Goal: Task Accomplishment & Management: Use online tool/utility

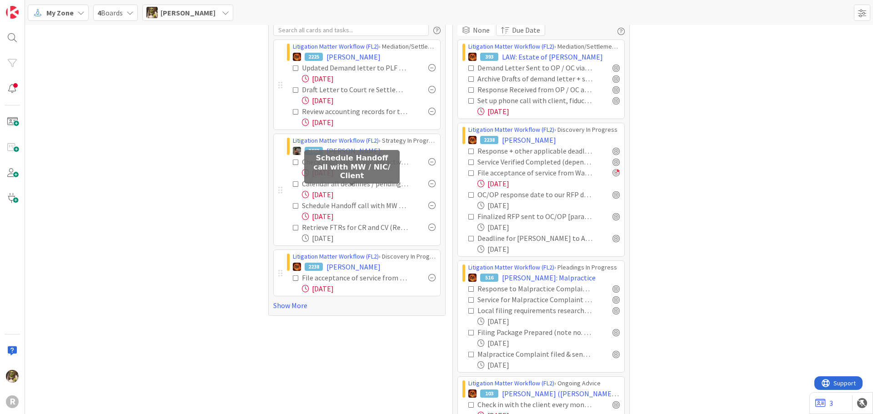
scroll to position [45, 0]
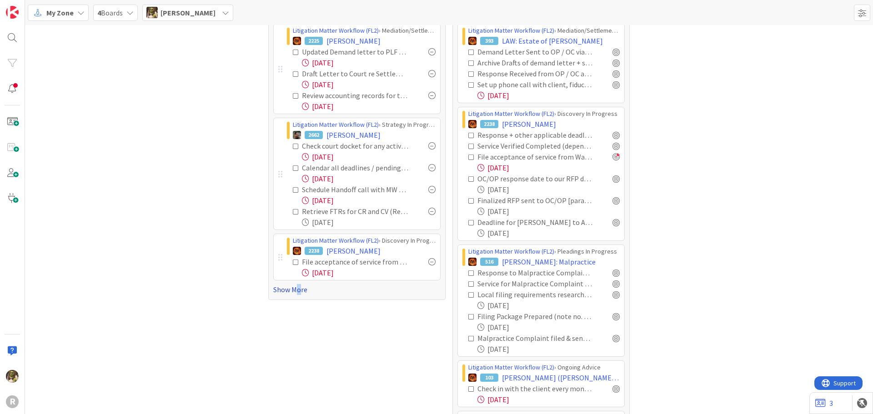
click at [296, 289] on link "Show More" at bounding box center [356, 289] width 167 height 11
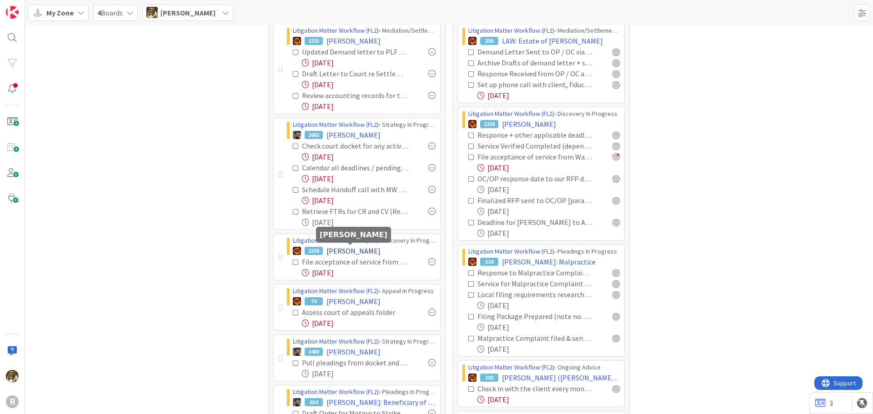
click at [370, 252] on span "[PERSON_NAME]" at bounding box center [353, 251] width 54 height 11
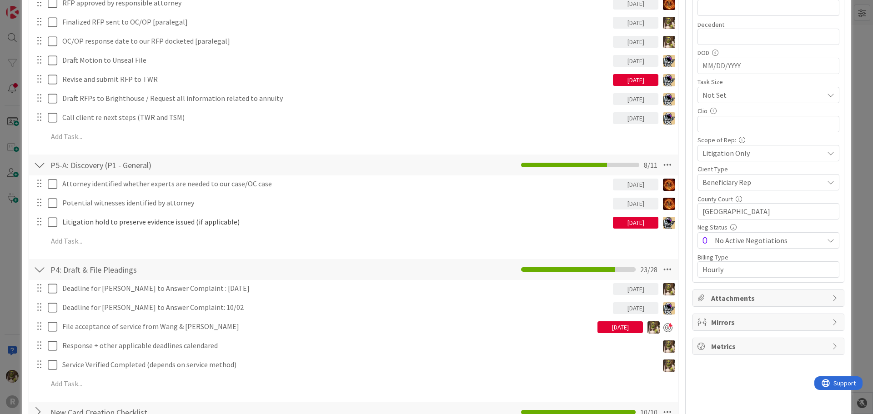
scroll to position [318, 0]
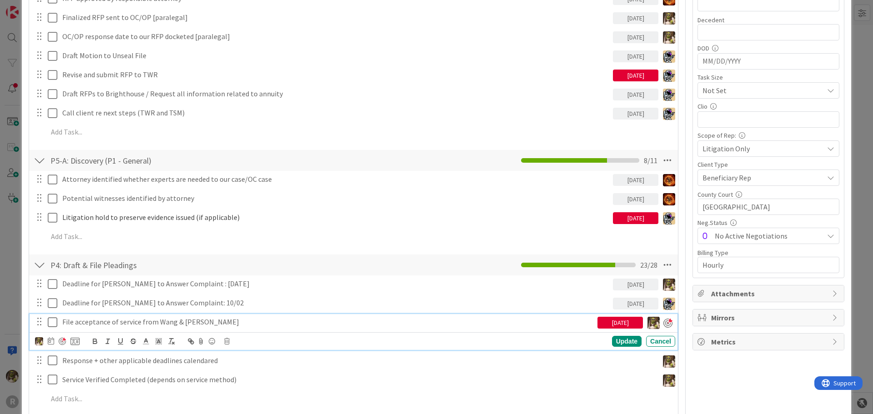
click at [111, 321] on p "File acceptance of service from Wang & [PERSON_NAME]" at bounding box center [327, 322] width 531 height 10
click at [50, 342] on icon at bounding box center [51, 340] width 6 height 7
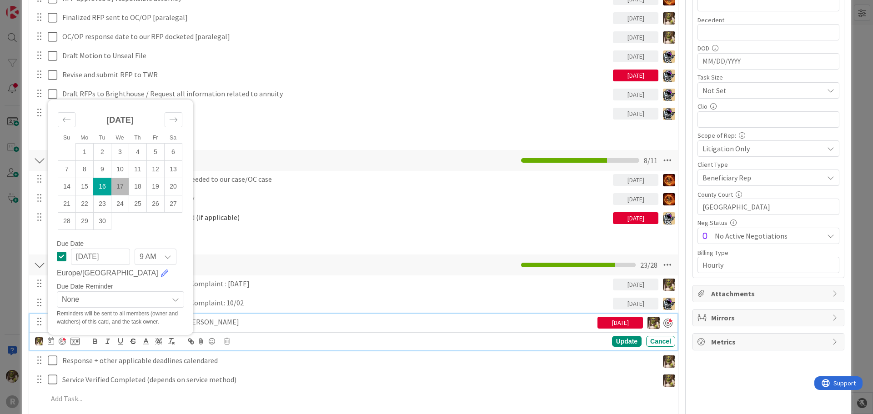
click at [118, 187] on td "17" at bounding box center [120, 186] width 18 height 17
type input "[DATE]"
click at [612, 345] on div "Update" at bounding box center [627, 341] width 30 height 11
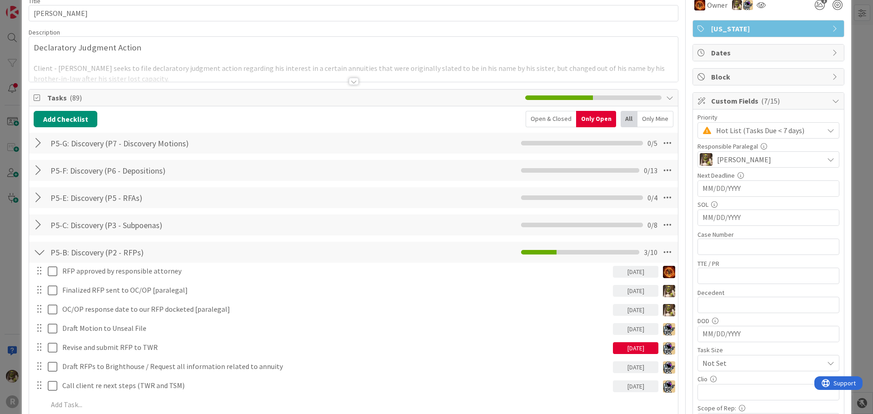
scroll to position [0, 0]
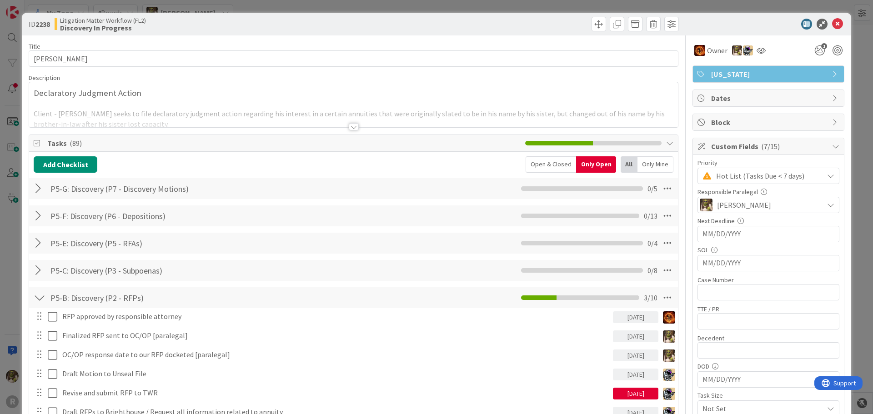
click at [832, 29] on icon at bounding box center [837, 24] width 11 height 11
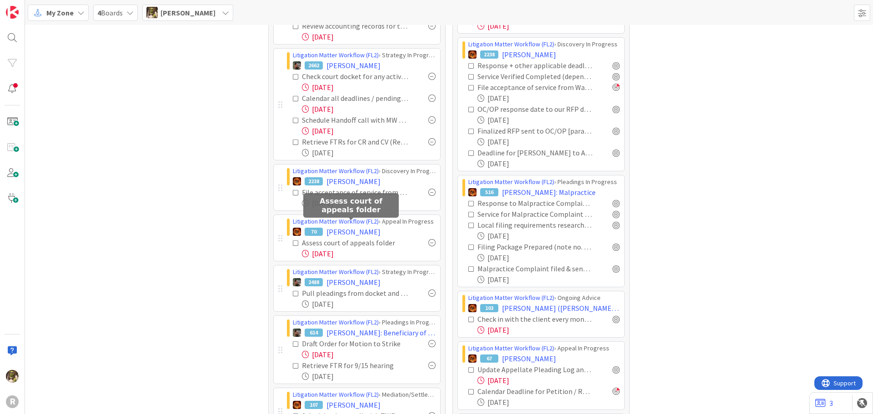
scroll to position [136, 0]
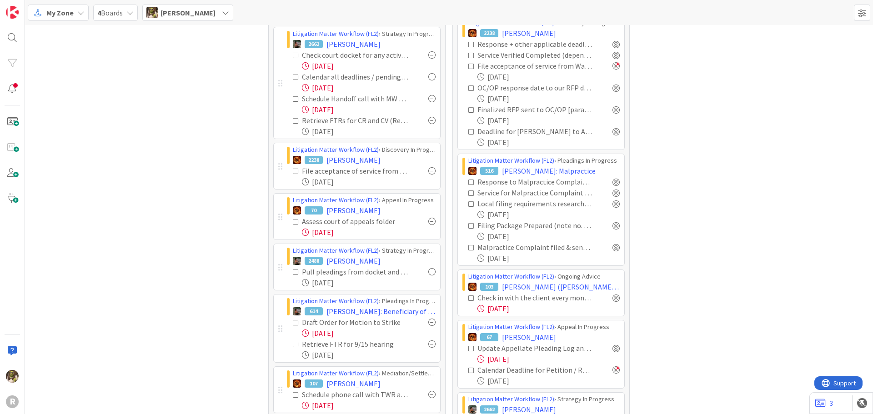
click at [431, 223] on div at bounding box center [431, 221] width 7 height 7
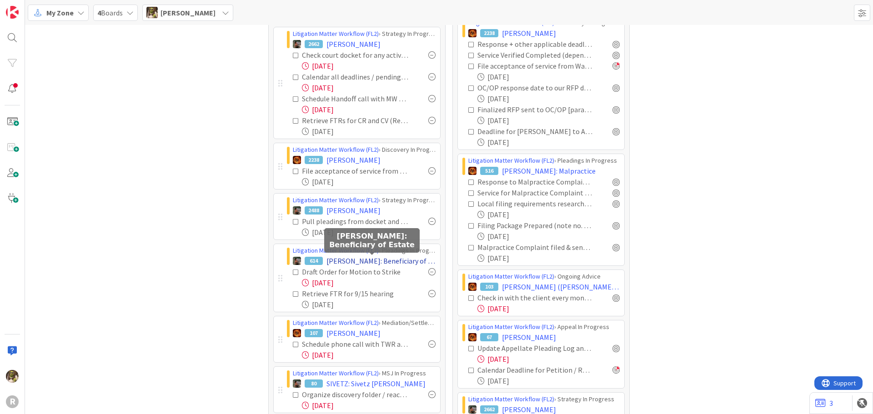
click at [372, 259] on span "[PERSON_NAME]: Beneficiary of Estate" at bounding box center [380, 261] width 109 height 11
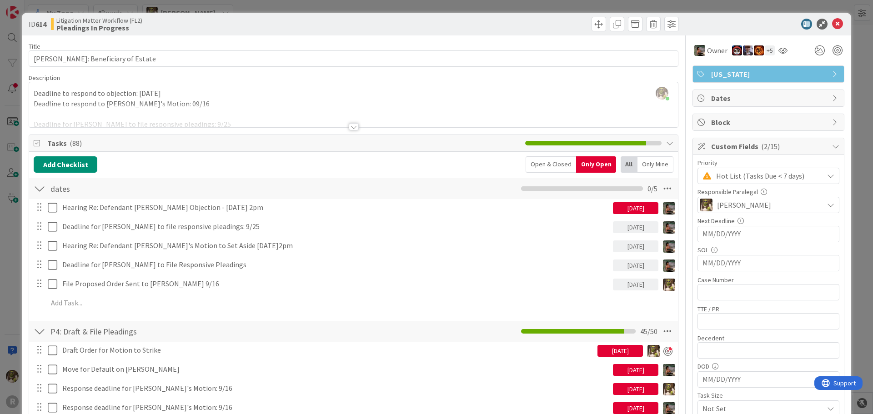
click at [643, 166] on div "Only Mine" at bounding box center [655, 164] width 36 height 16
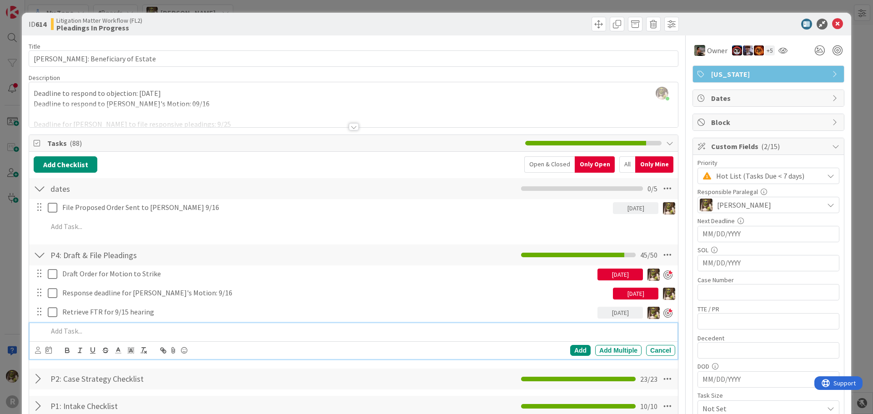
click at [85, 331] on p at bounding box center [360, 331] width 624 height 10
click at [39, 350] on icon at bounding box center [38, 350] width 6 height 7
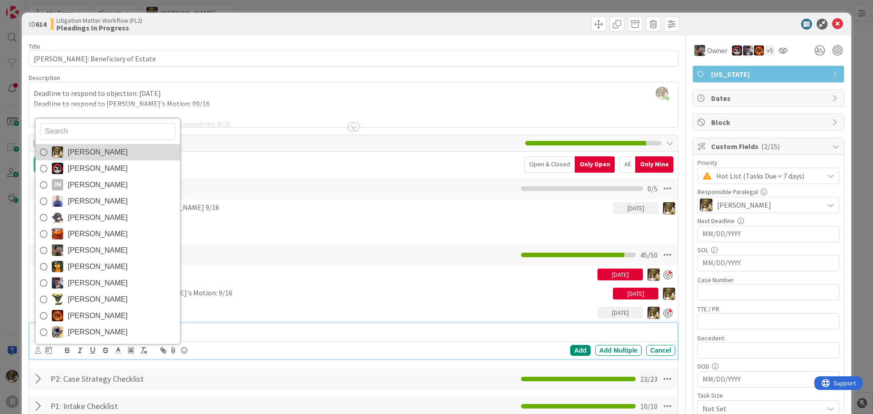
click at [64, 152] on link "[PERSON_NAME]" at bounding box center [107, 152] width 145 height 16
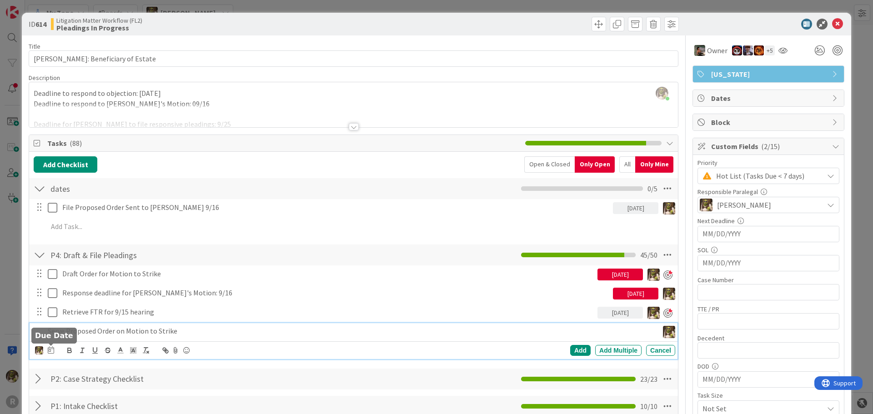
click at [50, 350] on icon at bounding box center [51, 349] width 6 height 7
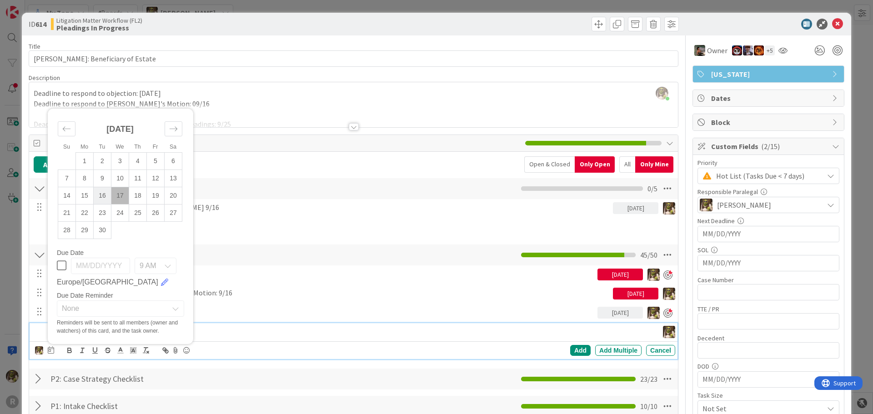
click at [106, 194] on td "16" at bounding box center [103, 195] width 18 height 17
click at [578, 352] on div "Add" at bounding box center [580, 350] width 20 height 11
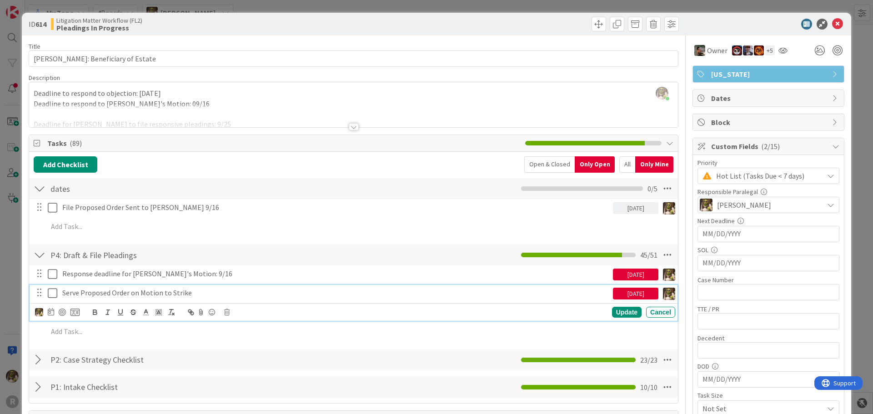
click at [186, 291] on p "Serve Proposed Order on Motion to Strike" at bounding box center [335, 293] width 547 height 10
click at [64, 311] on div at bounding box center [62, 312] width 7 height 7
click at [618, 314] on div "Update" at bounding box center [627, 312] width 30 height 11
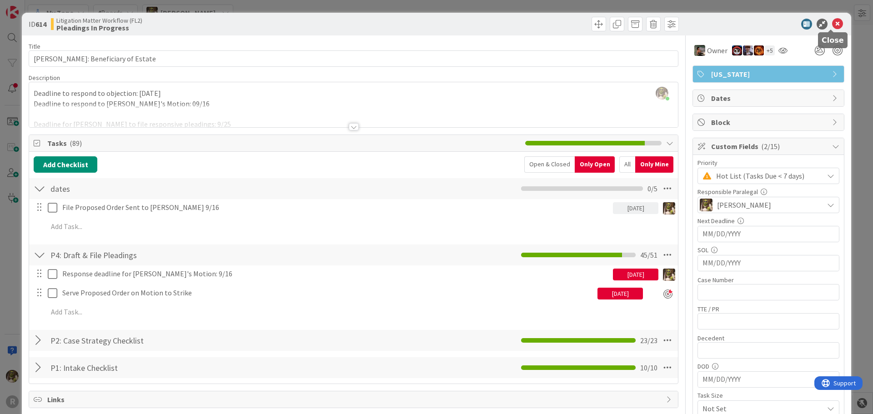
click at [832, 24] on icon at bounding box center [837, 24] width 11 height 11
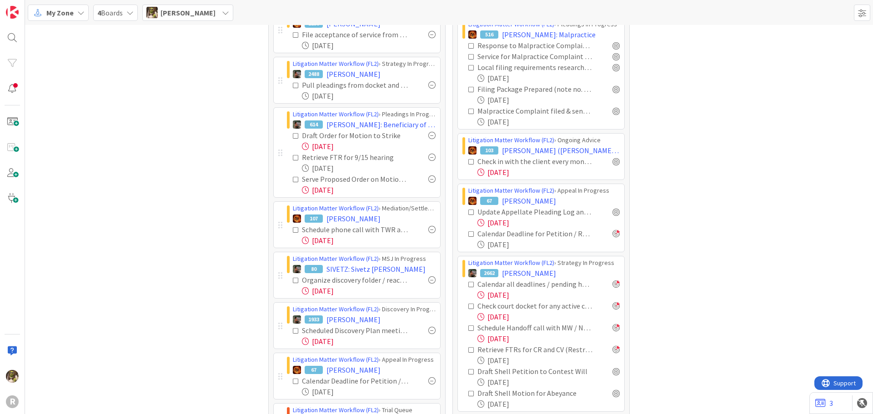
scroll to position [318, 0]
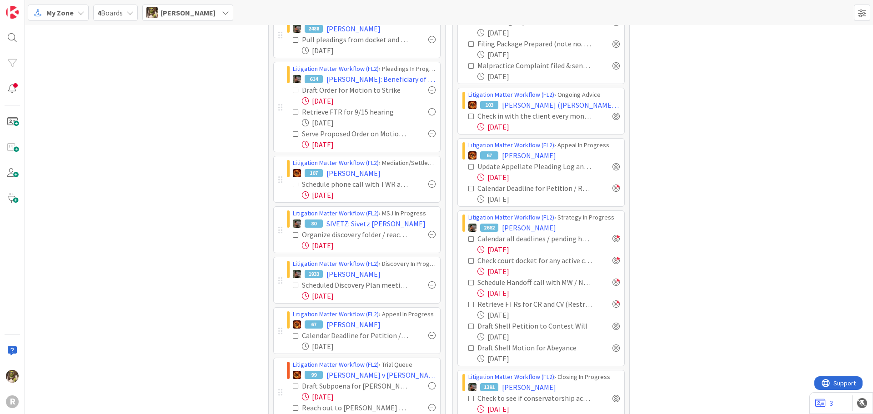
click at [431, 236] on div at bounding box center [431, 234] width 7 height 7
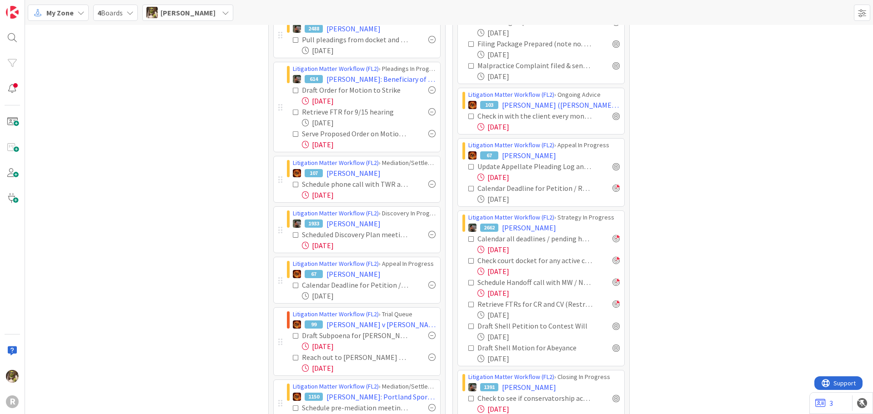
click at [430, 235] on div at bounding box center [431, 234] width 7 height 7
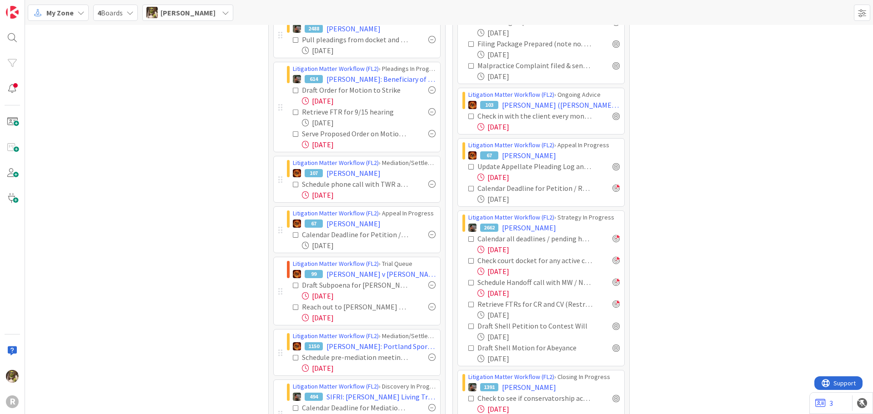
scroll to position [364, 0]
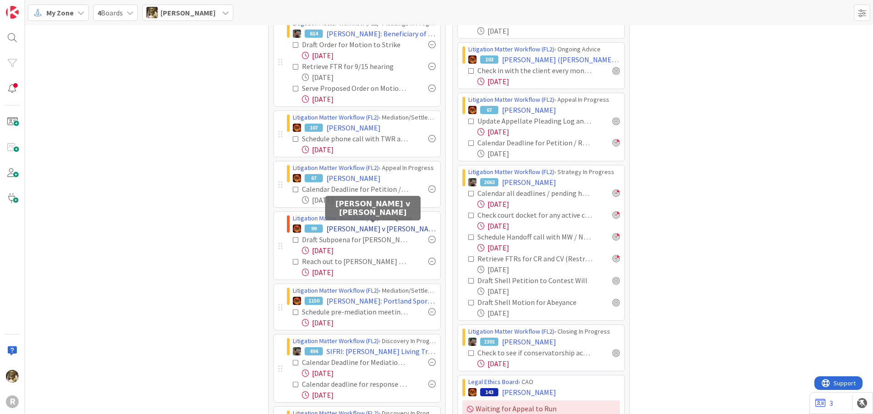
click at [347, 230] on span "[PERSON_NAME] v [PERSON_NAME]" at bounding box center [380, 228] width 109 height 11
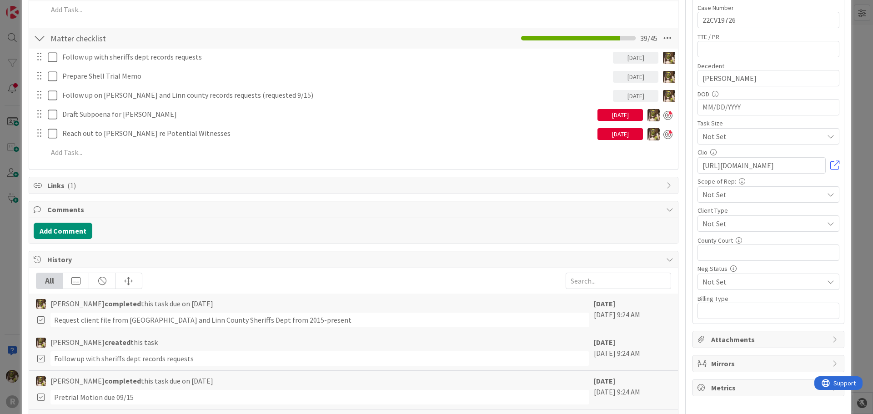
scroll to position [273, 0]
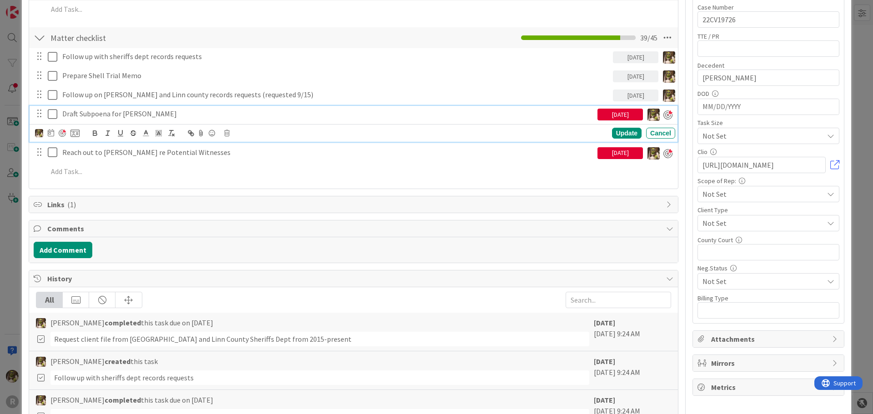
click at [110, 116] on p "Draft Subpoena for [PERSON_NAME]" at bounding box center [327, 114] width 531 height 10
click at [52, 131] on icon at bounding box center [51, 132] width 6 height 7
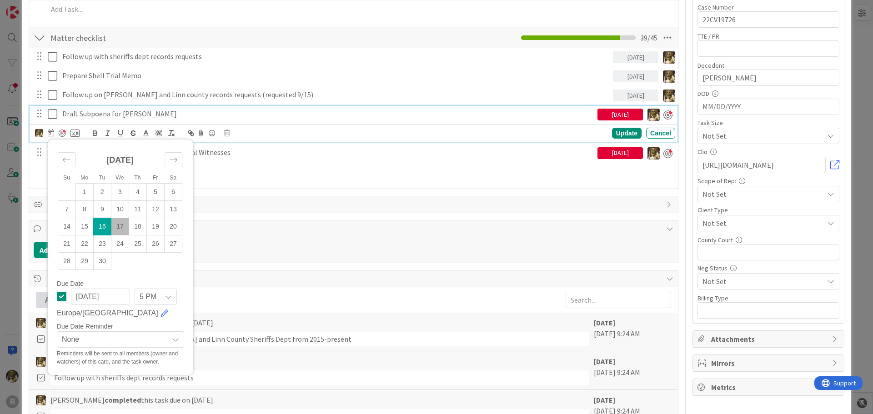
click at [117, 223] on td "17" at bounding box center [120, 226] width 18 height 17
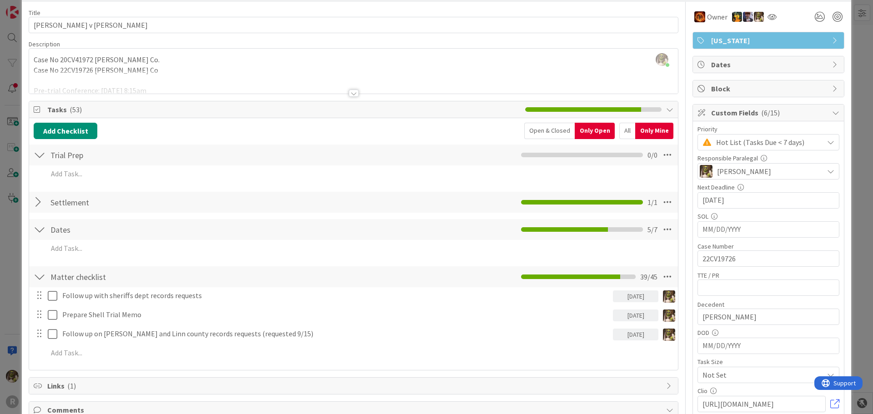
scroll to position [0, 0]
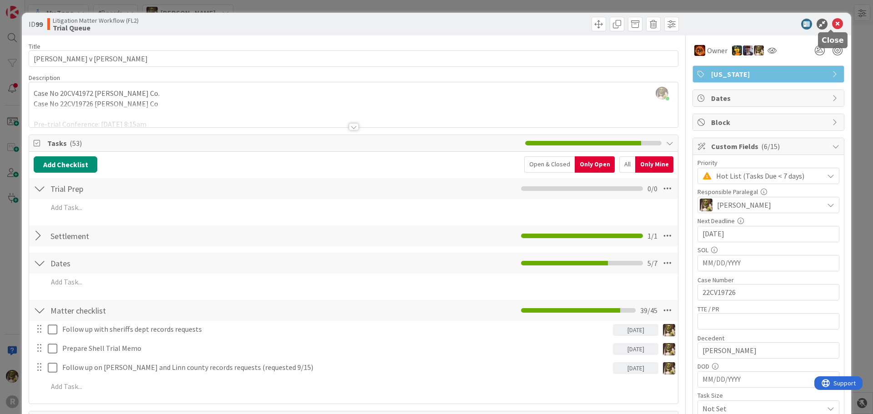
click at [832, 24] on icon at bounding box center [837, 24] width 11 height 11
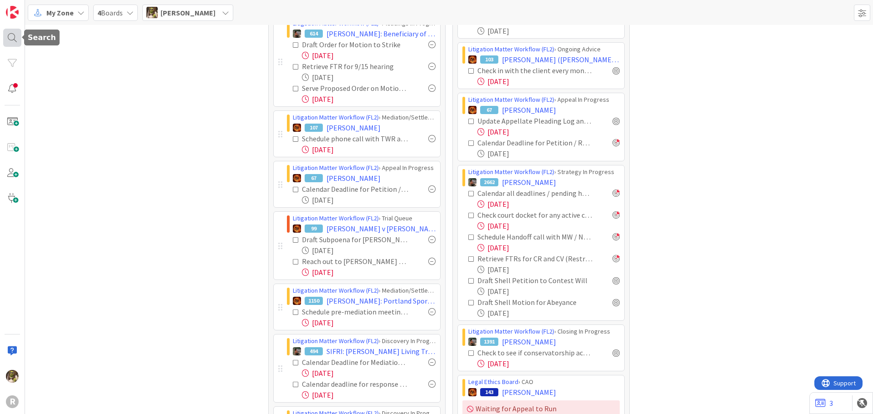
click at [13, 41] on div at bounding box center [12, 38] width 18 height 18
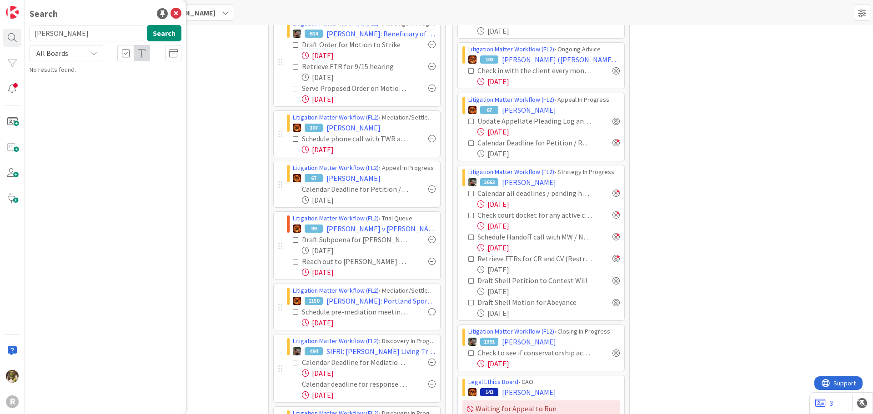
type input "[PERSON_NAME]"
click at [112, 83] on span ", [PERSON_NAME]" at bounding box center [135, 80] width 47 height 8
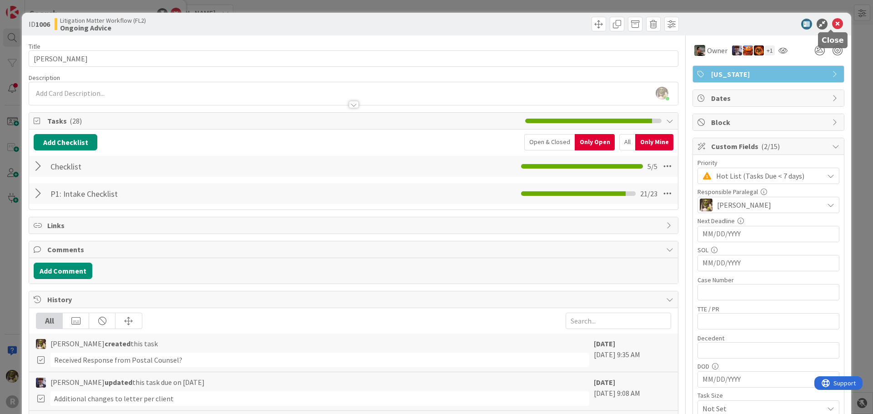
click at [832, 23] on icon at bounding box center [837, 24] width 11 height 11
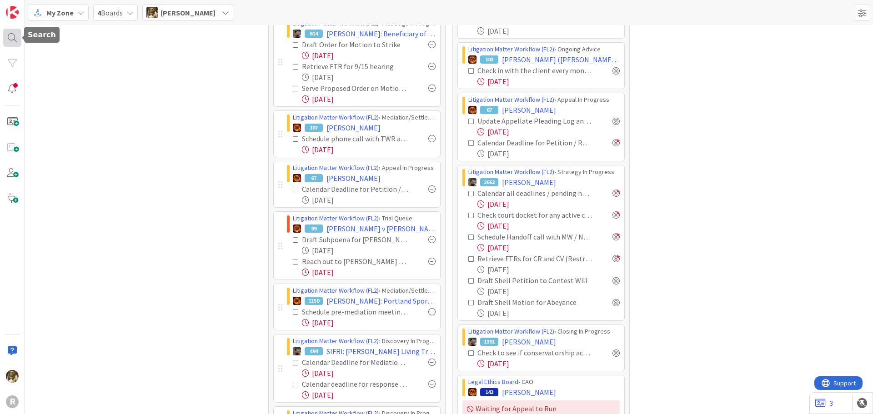
click at [15, 35] on div at bounding box center [12, 38] width 18 height 18
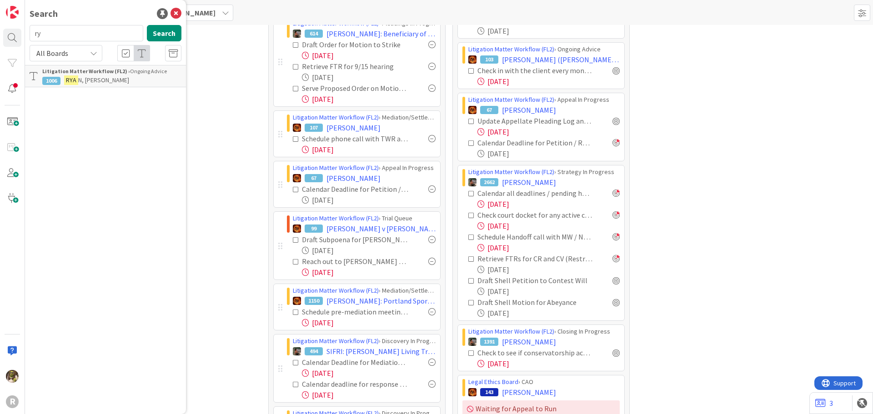
type input "r"
type input "[PERSON_NAME]"
click at [81, 70] on b "Litigation Matter Workflow (FL2) ›" at bounding box center [86, 71] width 88 height 7
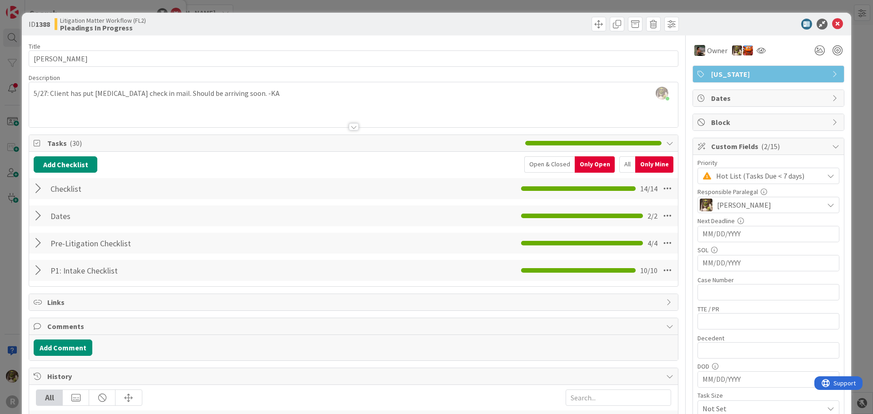
click at [38, 186] on div at bounding box center [40, 188] width 12 height 16
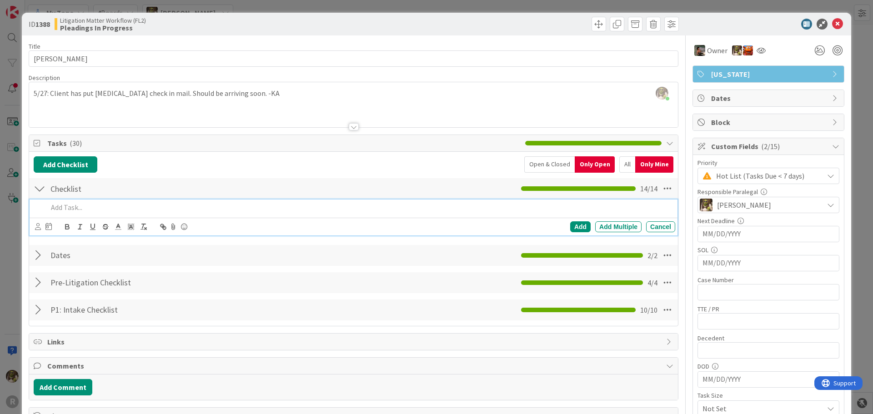
click at [116, 210] on p at bounding box center [360, 207] width 624 height 10
click at [40, 225] on icon at bounding box center [38, 226] width 6 height 7
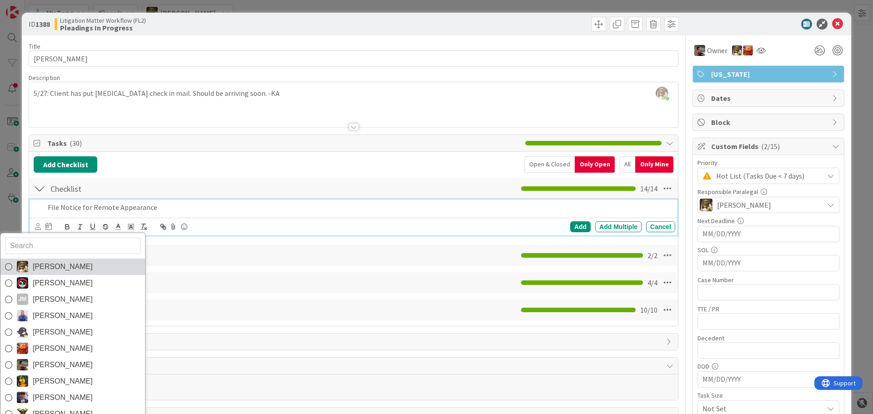
click at [69, 268] on span "[PERSON_NAME]" at bounding box center [63, 267] width 60 height 14
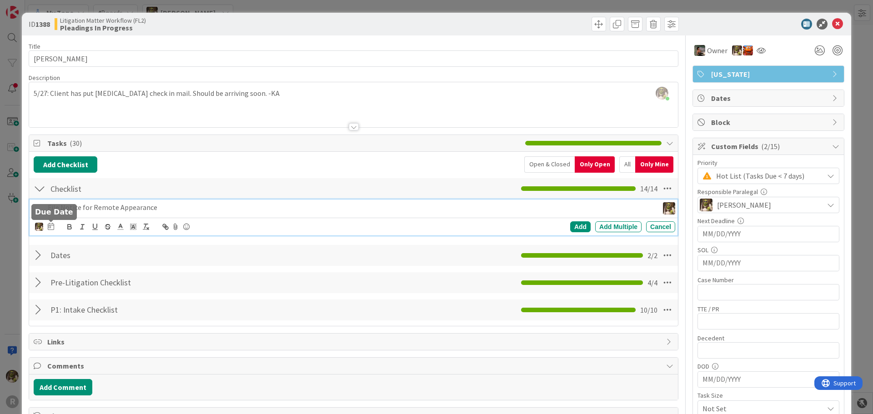
click at [53, 227] on icon at bounding box center [51, 226] width 6 height 7
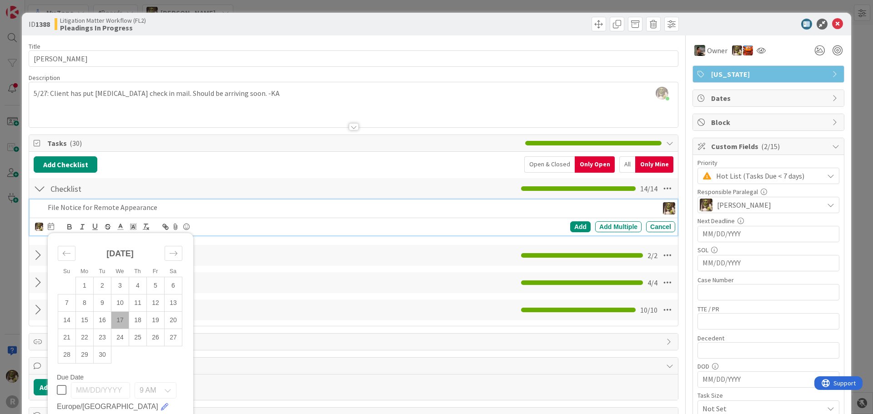
click at [61, 213] on div "File Notice for Remote Appearance" at bounding box center [351, 208] width 614 height 16
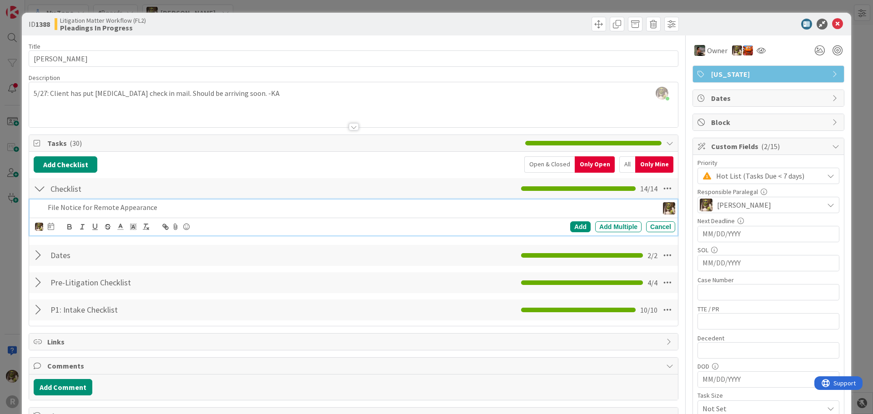
click at [47, 207] on div "File Notice for Remote Appearance" at bounding box center [351, 208] width 614 height 16
click at [48, 221] on div at bounding box center [51, 226] width 6 height 11
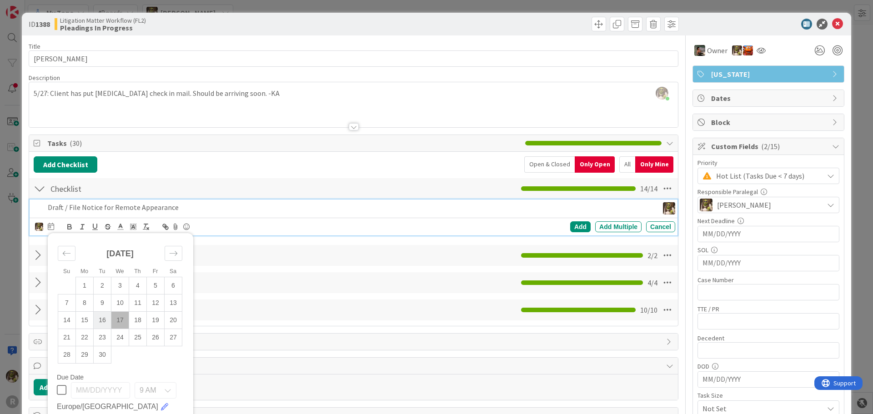
click at [98, 321] on td "16" at bounding box center [103, 319] width 18 height 17
click at [571, 223] on div "Add" at bounding box center [580, 226] width 20 height 11
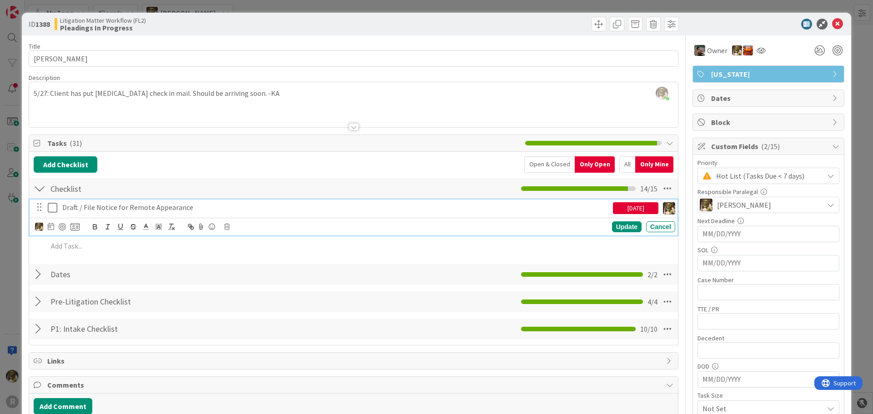
click at [105, 212] on p "Draft / File Notice for Remote Appearance" at bounding box center [335, 207] width 547 height 10
click at [60, 227] on div at bounding box center [62, 226] width 7 height 7
click at [616, 225] on div "Update" at bounding box center [627, 227] width 30 height 11
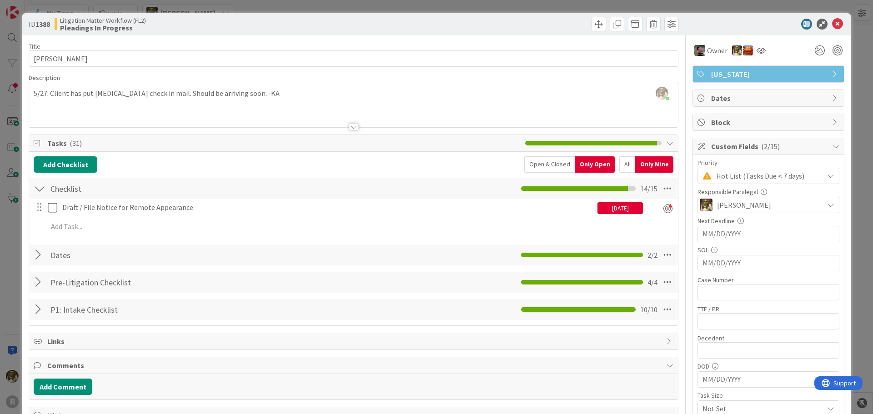
click at [832, 26] on icon at bounding box center [837, 24] width 11 height 11
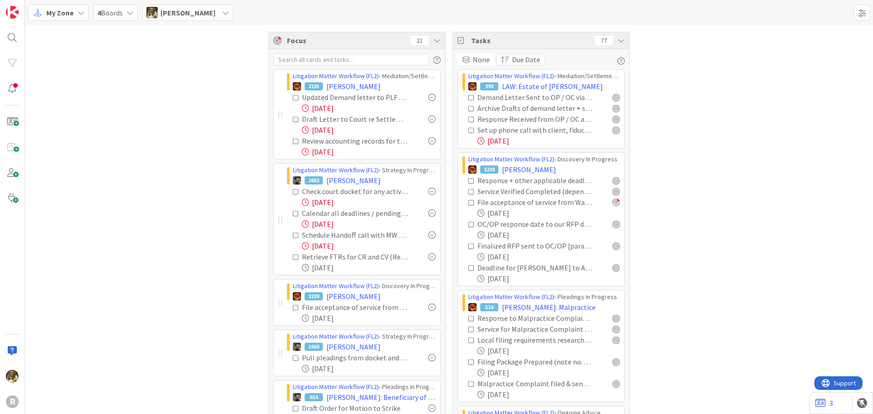
click at [428, 140] on div at bounding box center [431, 140] width 7 height 7
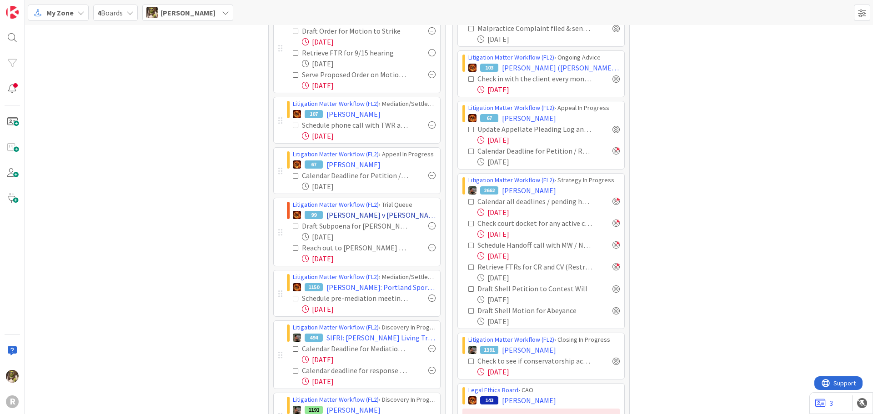
scroll to position [364, 0]
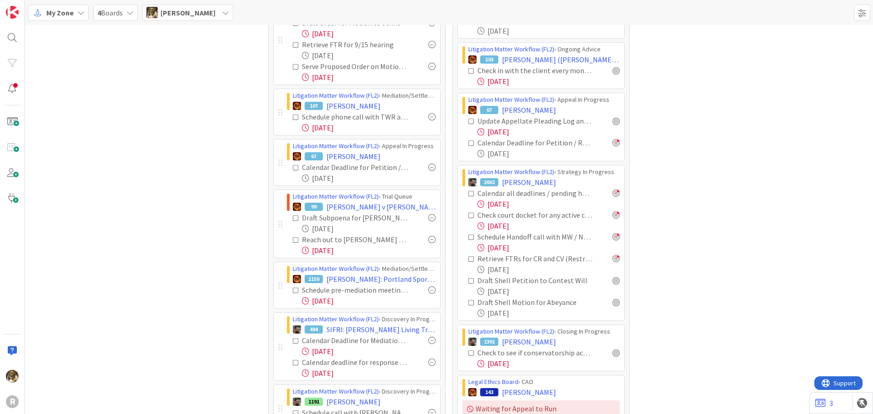
click at [430, 118] on div at bounding box center [431, 116] width 7 height 7
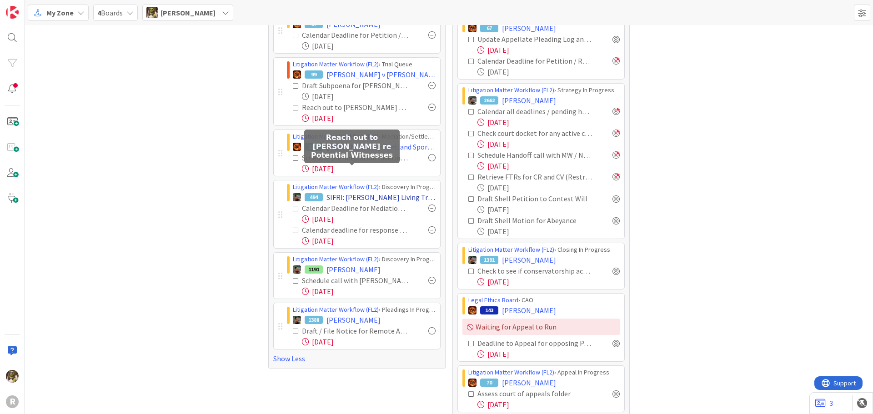
scroll to position [455, 0]
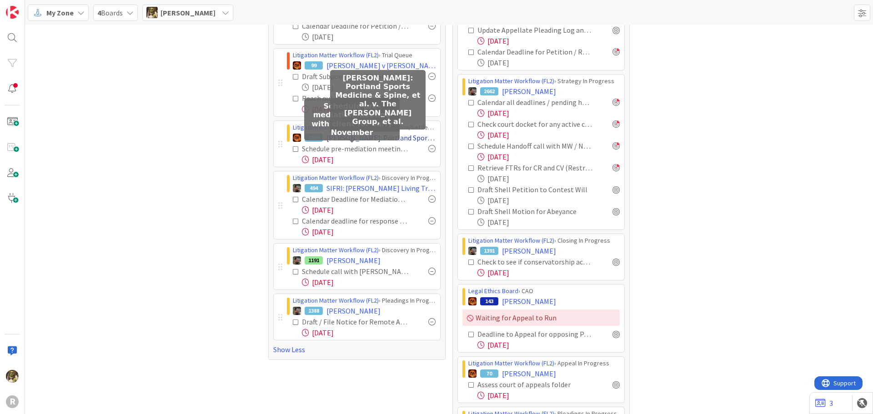
click at [375, 138] on span "[PERSON_NAME]: Portland Sports Medicine & Spine, et al. v. The [PERSON_NAME] Gr…" at bounding box center [380, 137] width 109 height 11
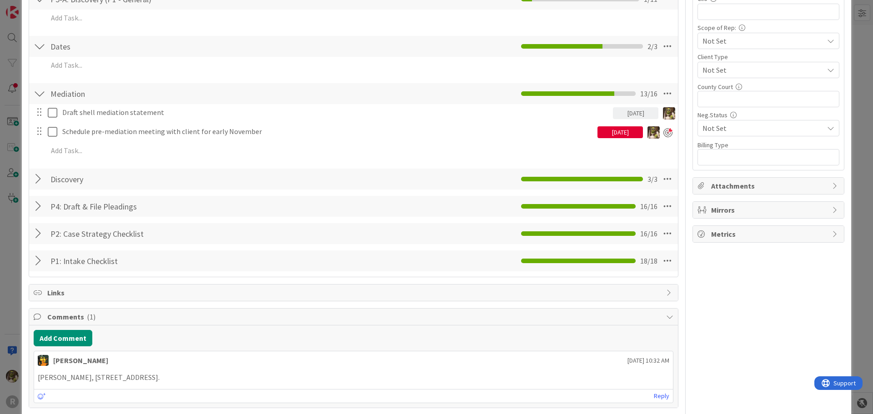
scroll to position [409, 0]
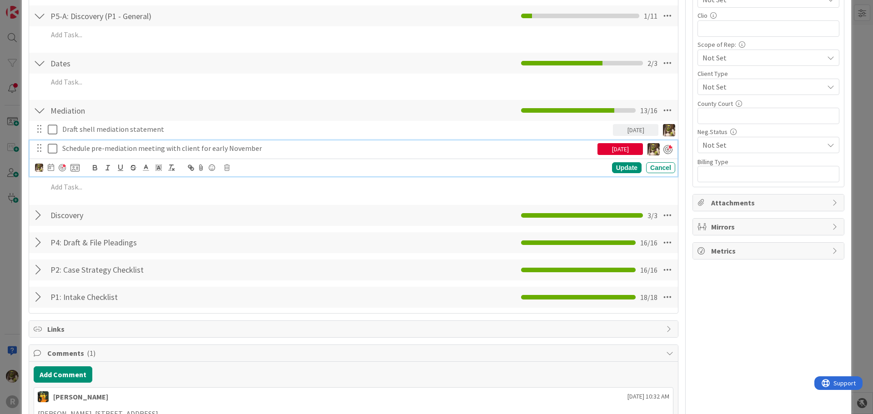
click at [129, 152] on p "Schedule pre-mediation meeting with client for early November" at bounding box center [327, 148] width 531 height 10
click at [52, 169] on icon at bounding box center [51, 167] width 6 height 7
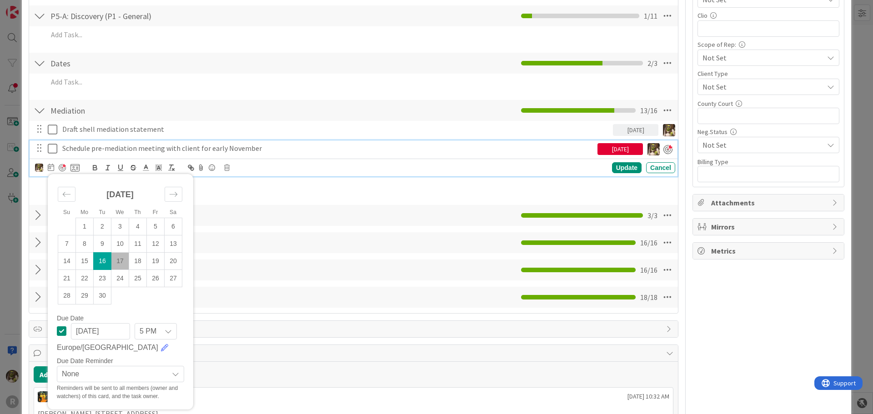
click at [117, 259] on td "17" at bounding box center [120, 260] width 18 height 17
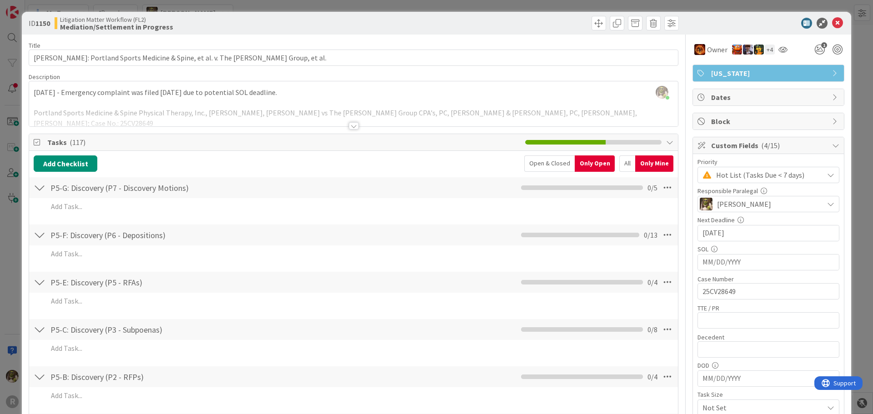
scroll to position [0, 0]
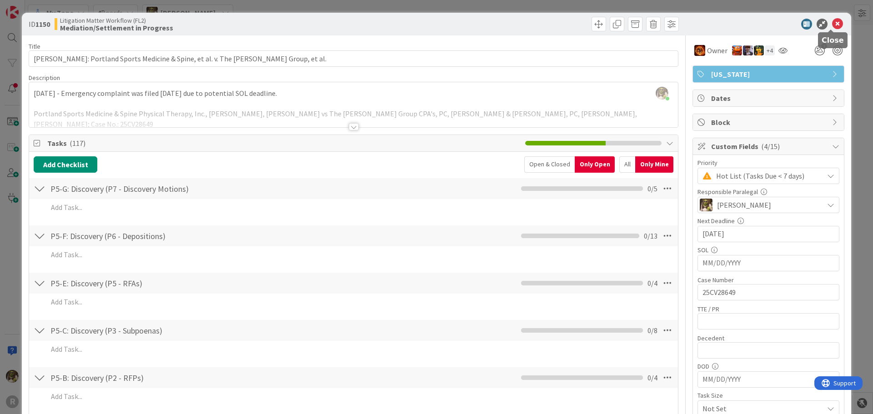
click at [832, 27] on icon at bounding box center [837, 24] width 11 height 11
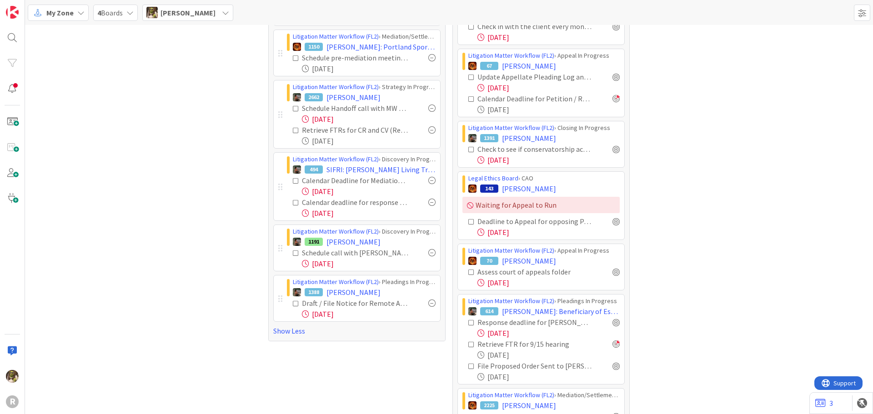
scroll to position [386, 0]
